Goal: Transaction & Acquisition: Purchase product/service

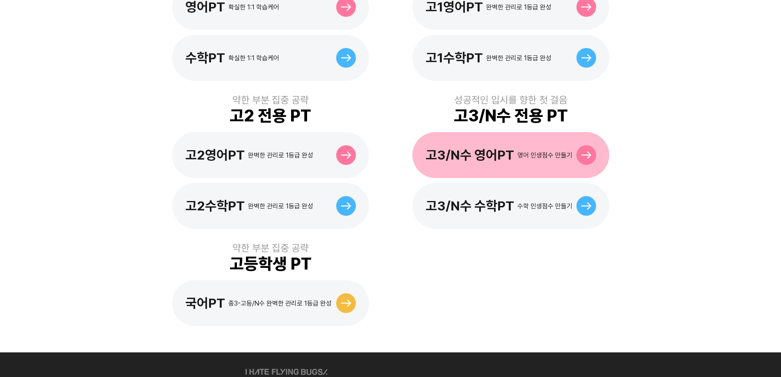
scroll to position [369, 0]
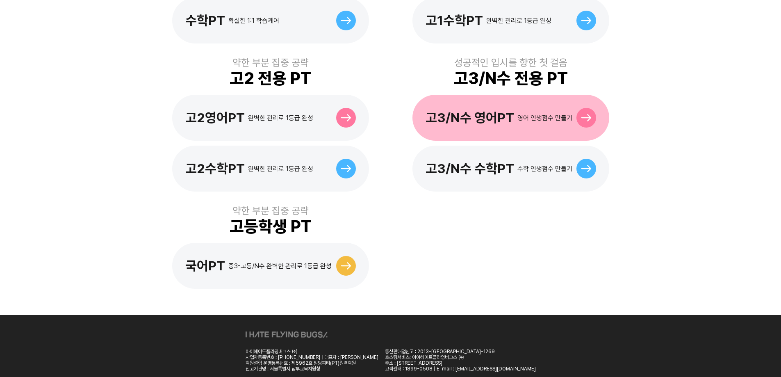
click at [586, 110] on div at bounding box center [587, 118] width 20 height 20
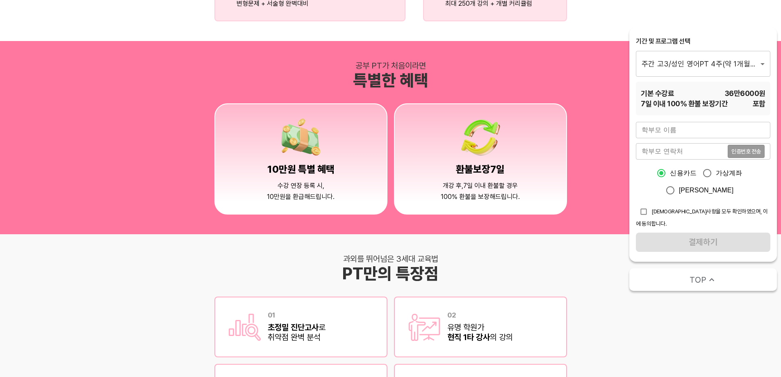
scroll to position [683, 0]
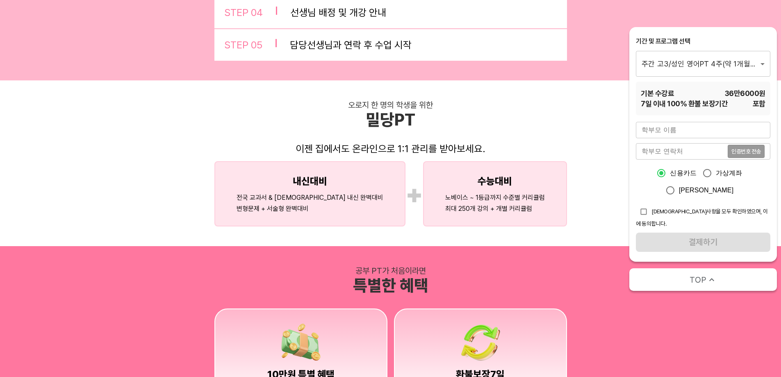
drag, startPoint x: 674, startPoint y: 312, endPoint x: 677, endPoint y: 307, distance: 5.7
click at [674, 312] on div "공부 PT가 처음이라면 특별한 혜택 10 만원 특별 혜택 수강 연장 등록 시, 10 만원을 환급해드립니다. 환불보장 7 일 개강 후, 7 일 …" at bounding box center [390, 342] width 781 height 193
click at [680, 40] on div "기간 및 프로그램 선택" at bounding box center [703, 41] width 134 height 9
click at [705, 274] on span "TOP" at bounding box center [698, 279] width 17 height 11
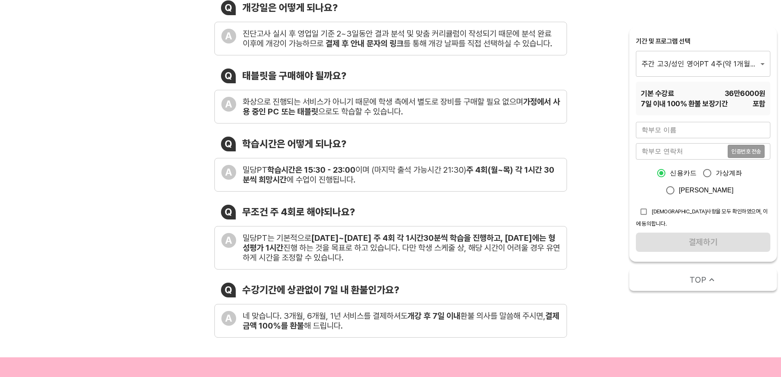
scroll to position [0, 0]
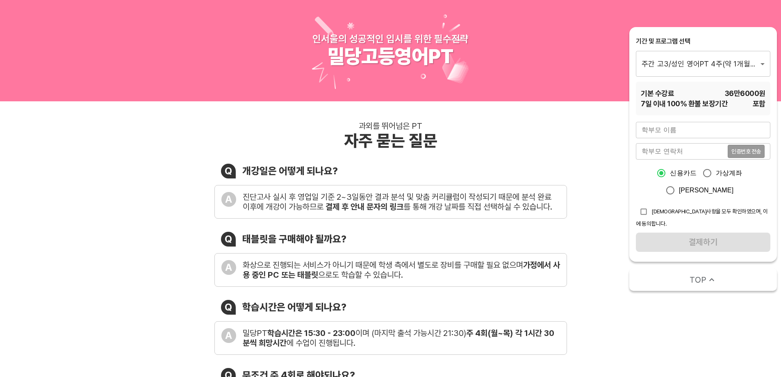
click at [590, 276] on div "과외를 뛰어넘은 PT 자주 묻는 질문 Q 개강일은 어떻게 되나요? A 진단고사 실시 후 영업일 기준 2~3일동안 결과 분석 및 맞춤 커리큘럼이…" at bounding box center [390, 310] width 781 height 419
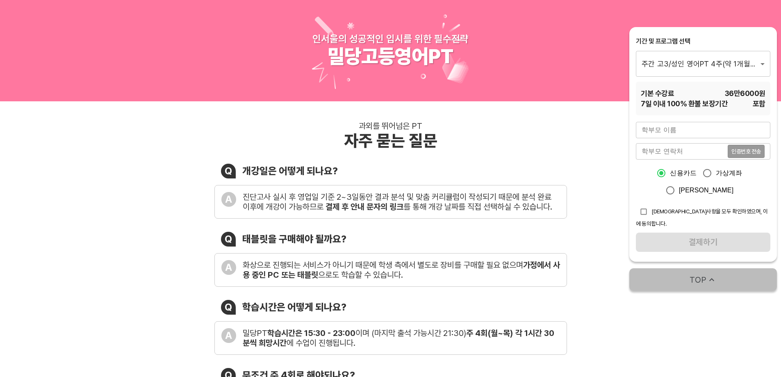
click at [705, 276] on span "TOP" at bounding box center [698, 279] width 17 height 11
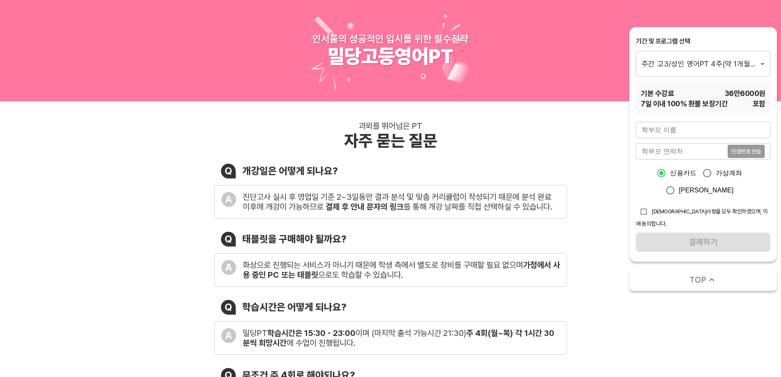
click at [659, 343] on div "과외를 뛰어넘은 PT 자주 묻는 질문 Q 개강일은 어떻게 되나요? A 진단고사 실시 후 영업일 기준 2~3일동안 결과 분석 및 맞춤 커리큘럼이…" at bounding box center [390, 310] width 781 height 419
